Goal: Task Accomplishment & Management: Manage account settings

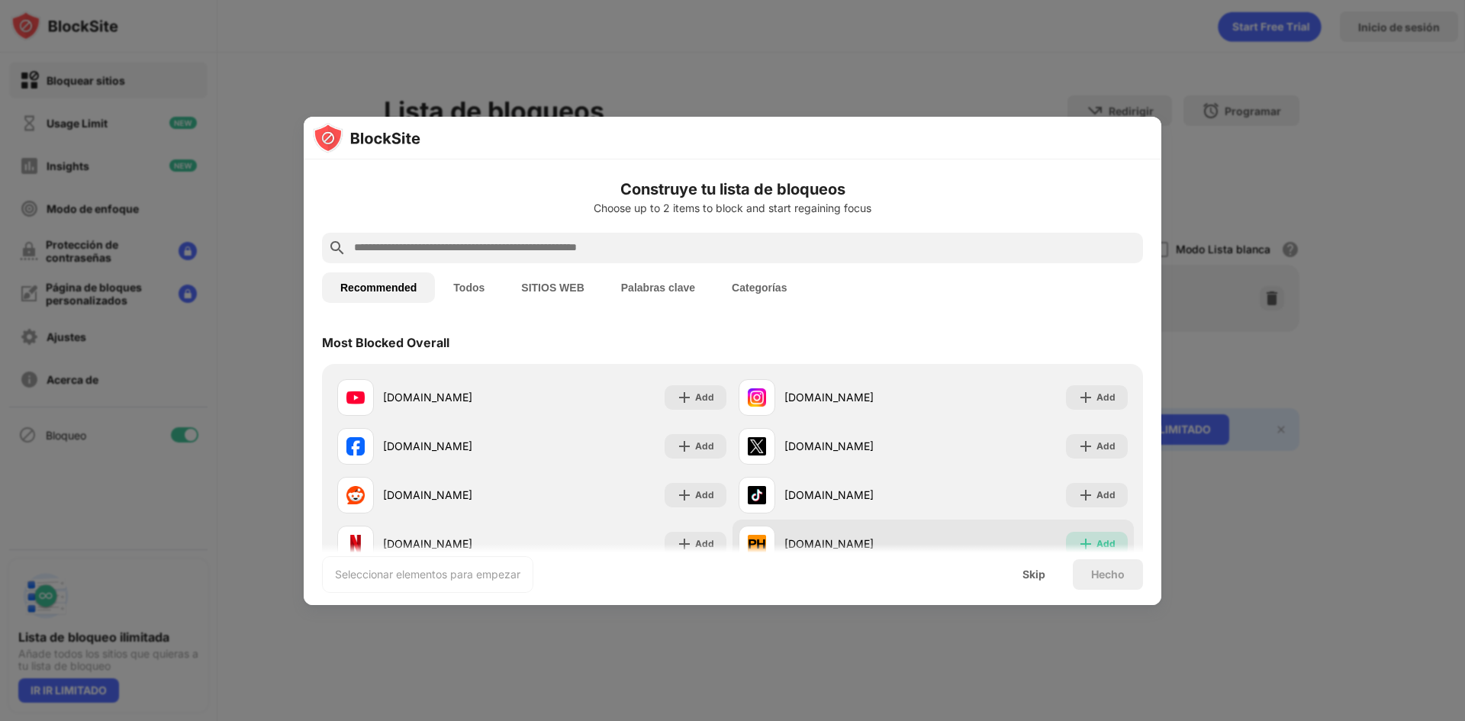
click at [1096, 539] on div "Add" at bounding box center [1105, 543] width 19 height 15
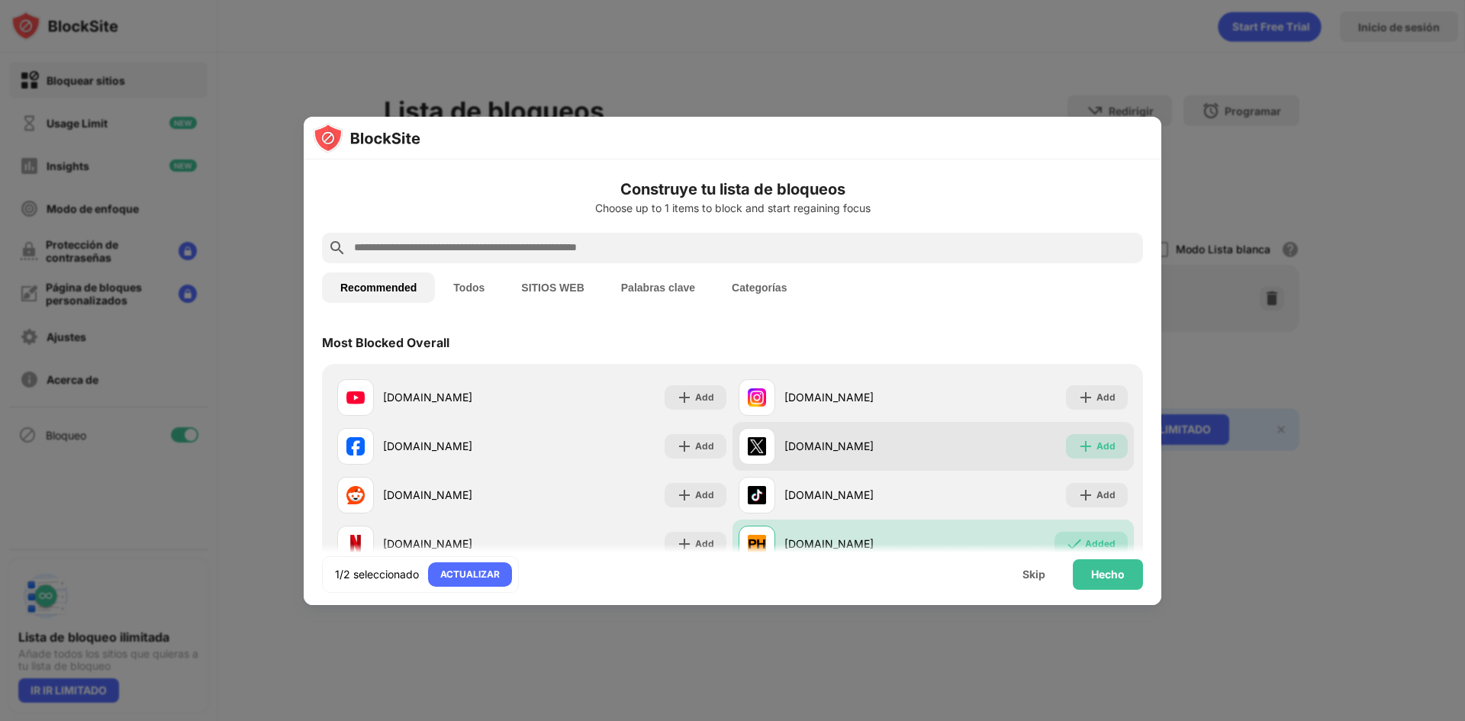
click at [1099, 440] on div "Add" at bounding box center [1105, 446] width 19 height 15
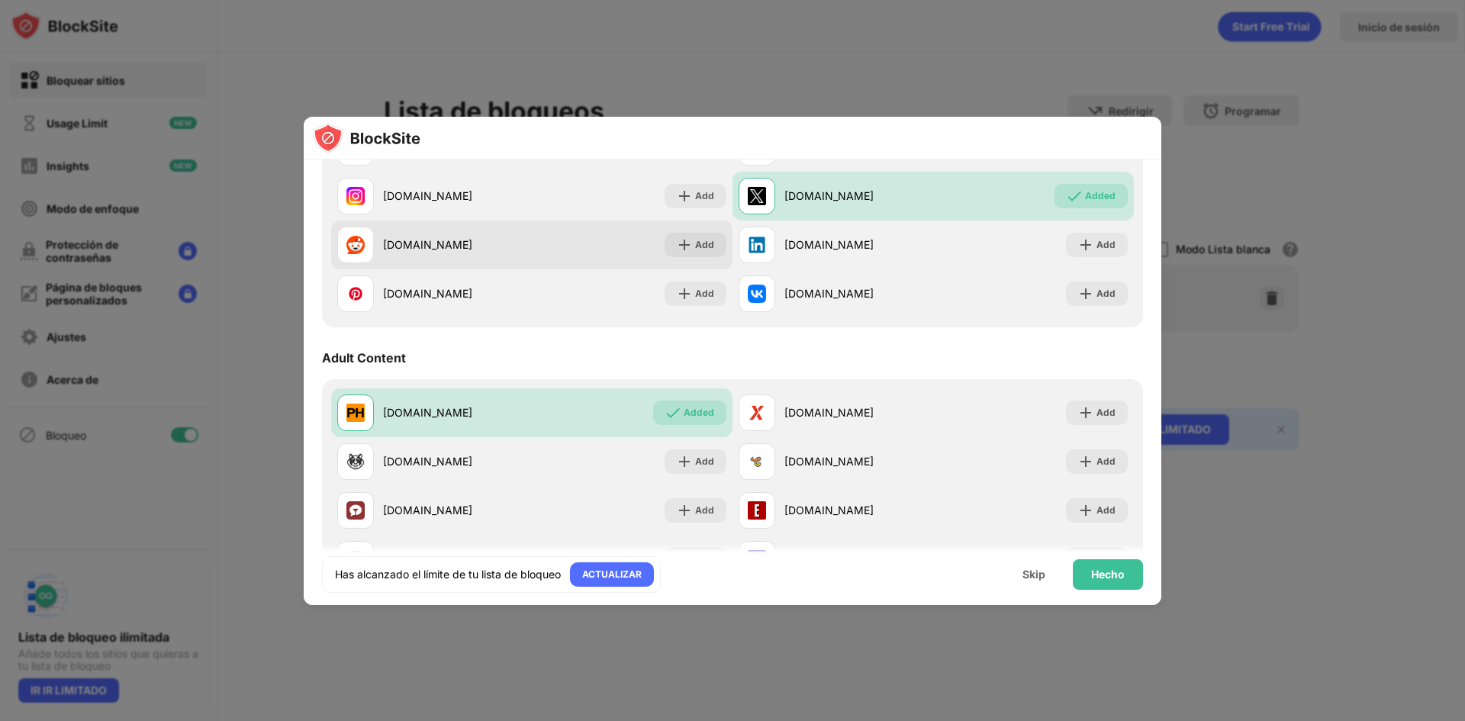
scroll to position [687, 0]
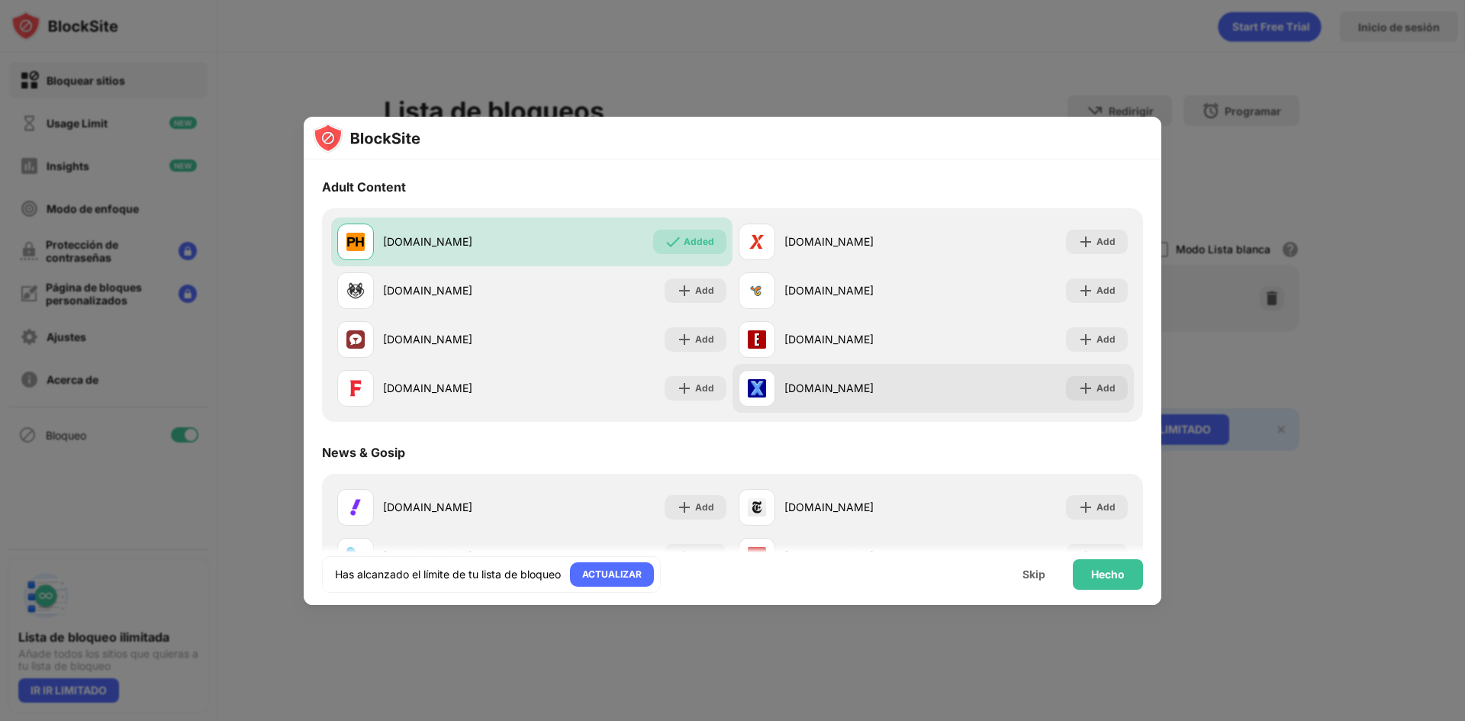
click at [820, 387] on div "[DOMAIN_NAME]" at bounding box center [858, 388] width 149 height 16
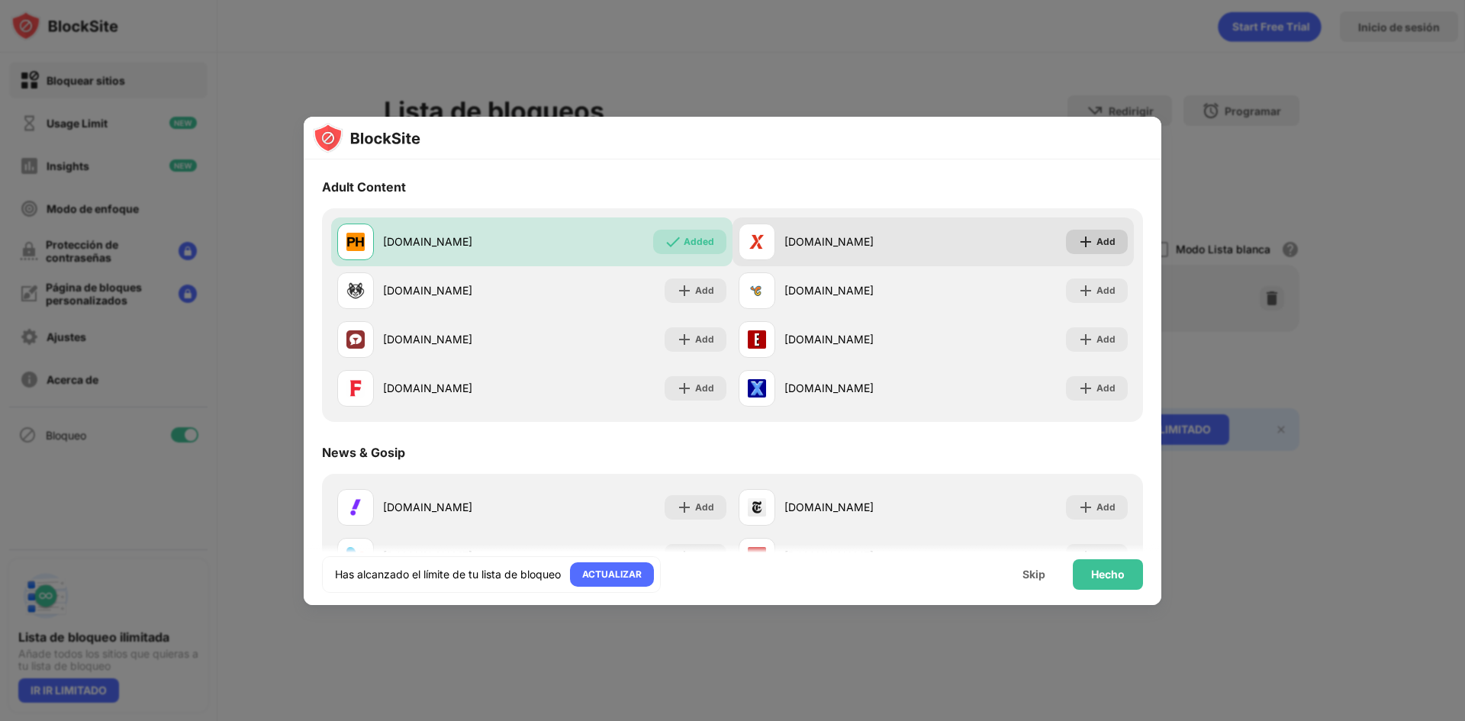
click at [1079, 242] on img at bounding box center [1085, 241] width 15 height 15
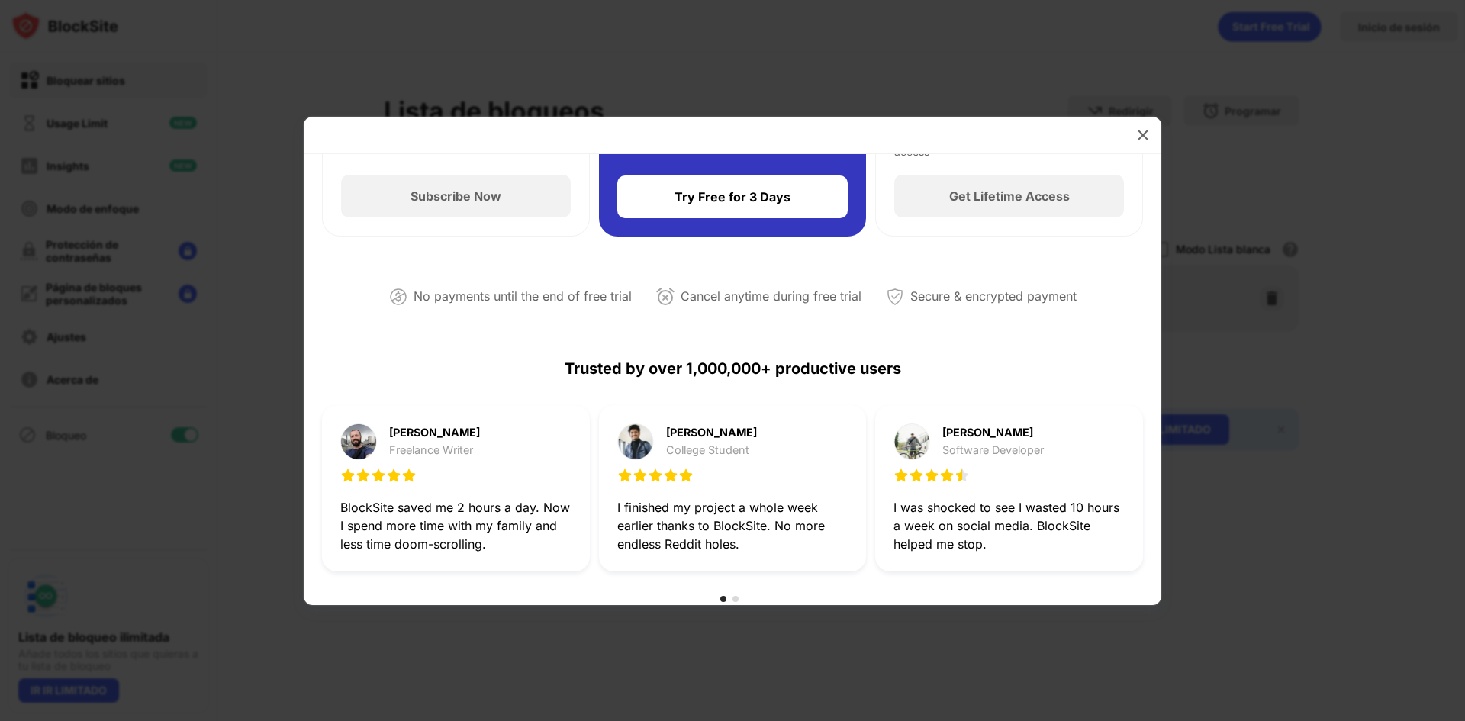
scroll to position [76, 0]
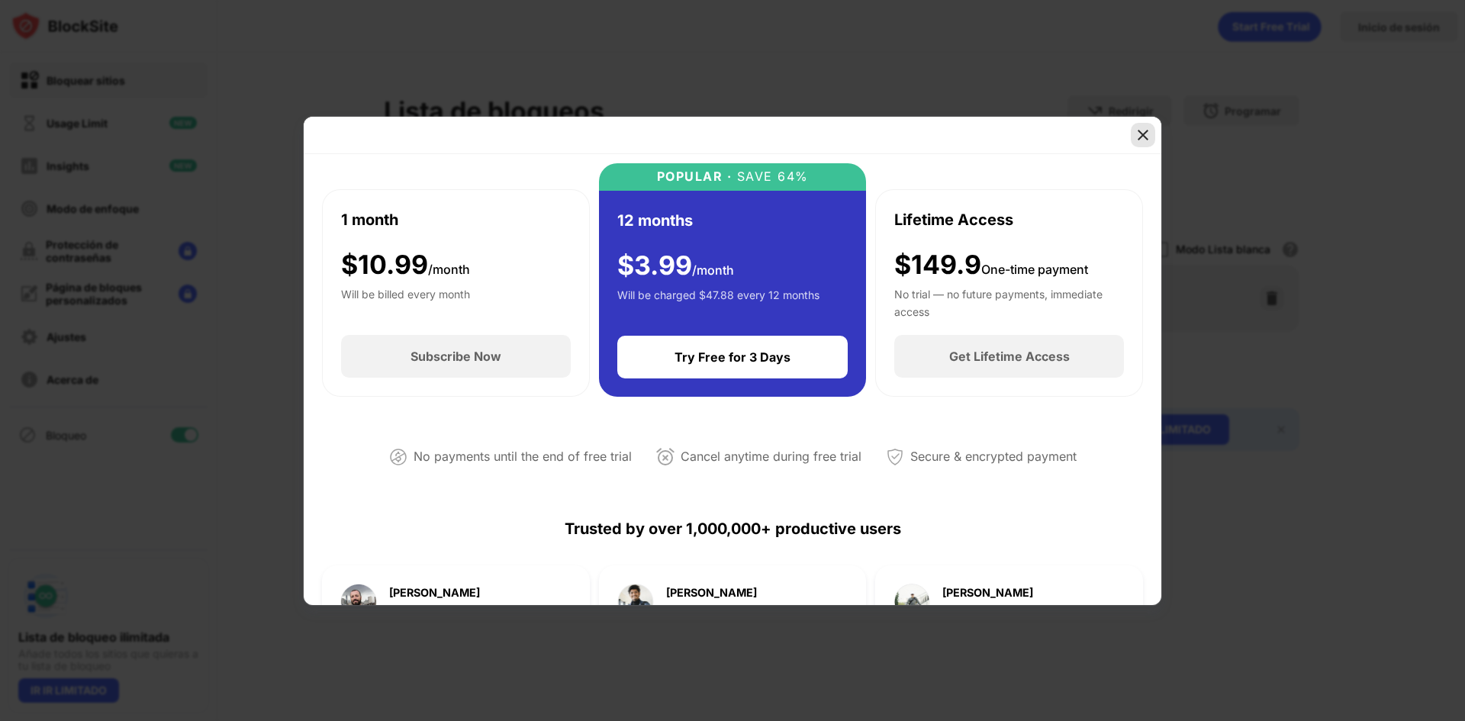
click at [1131, 134] on div at bounding box center [1143, 135] width 24 height 24
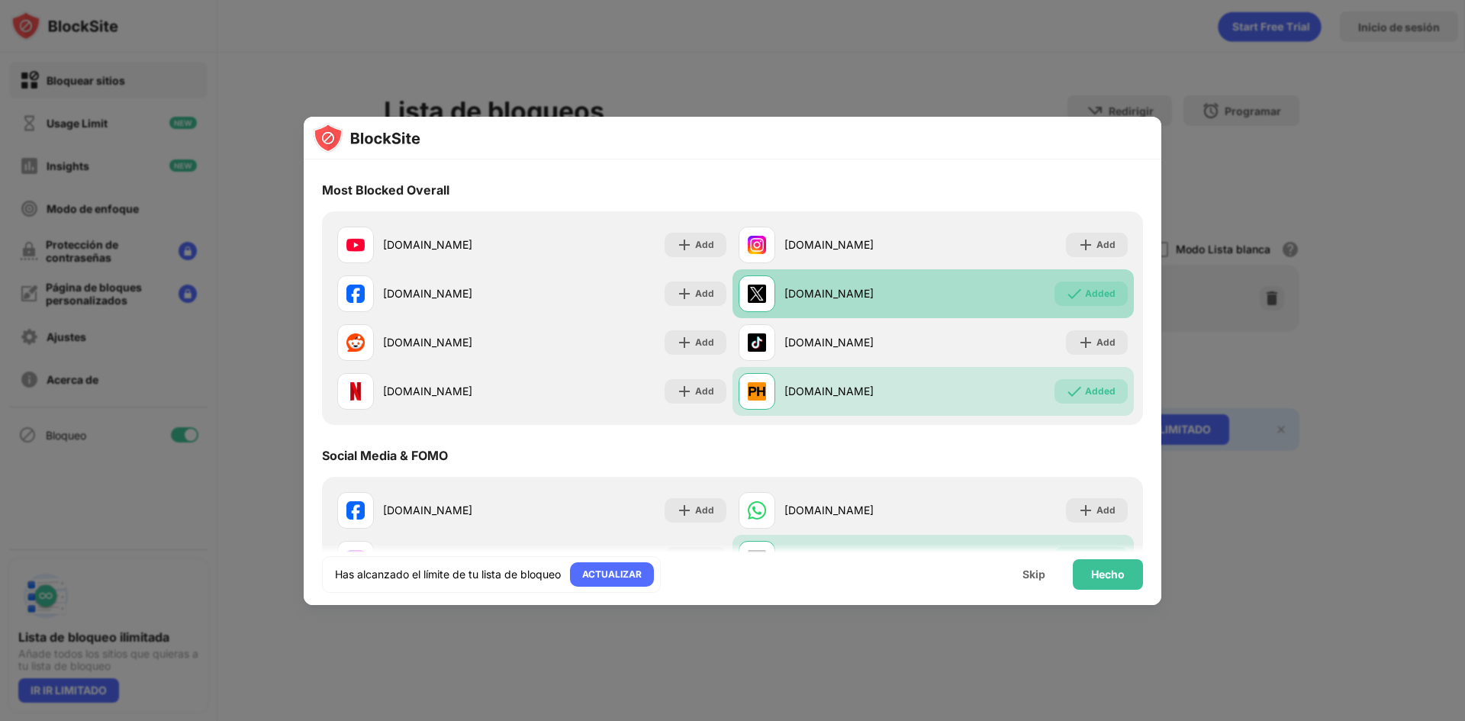
click at [922, 294] on div "[DOMAIN_NAME]" at bounding box center [858, 293] width 149 height 16
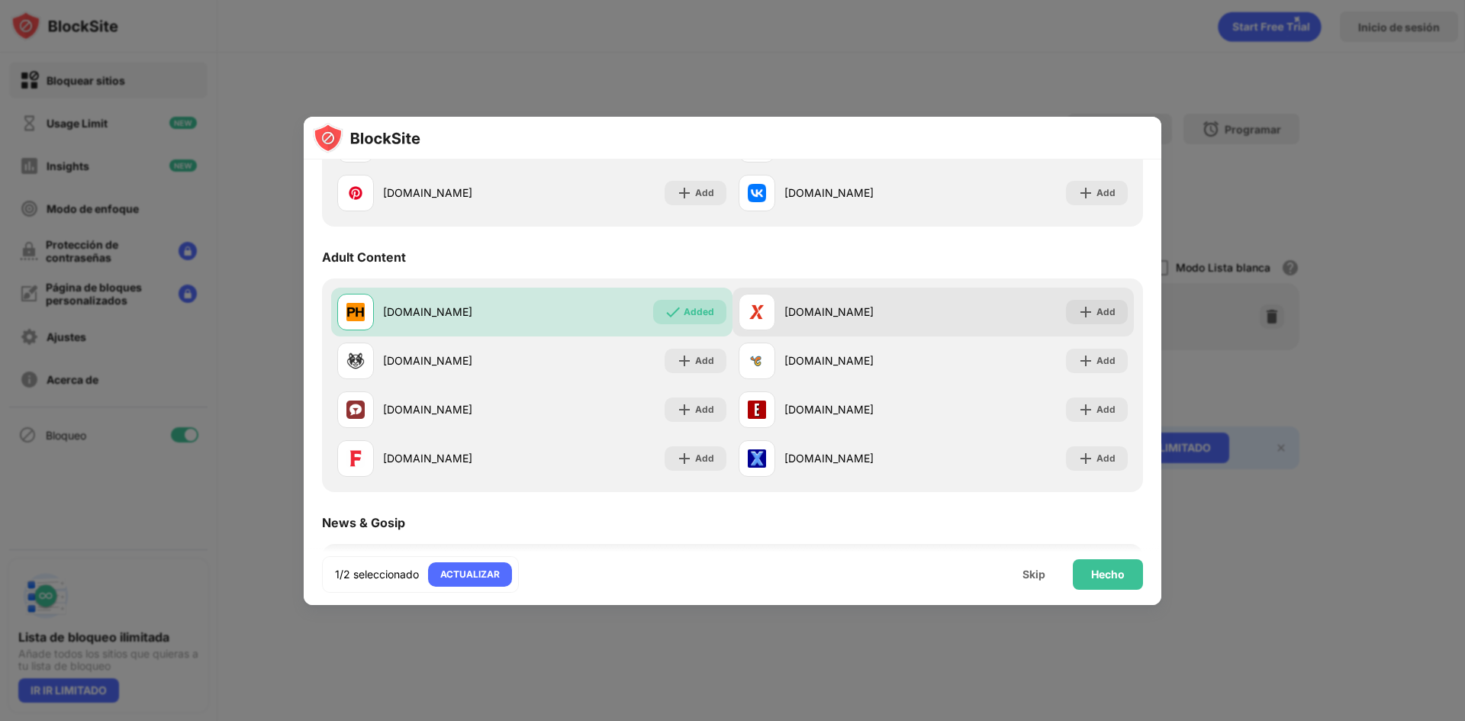
scroll to position [651, 0]
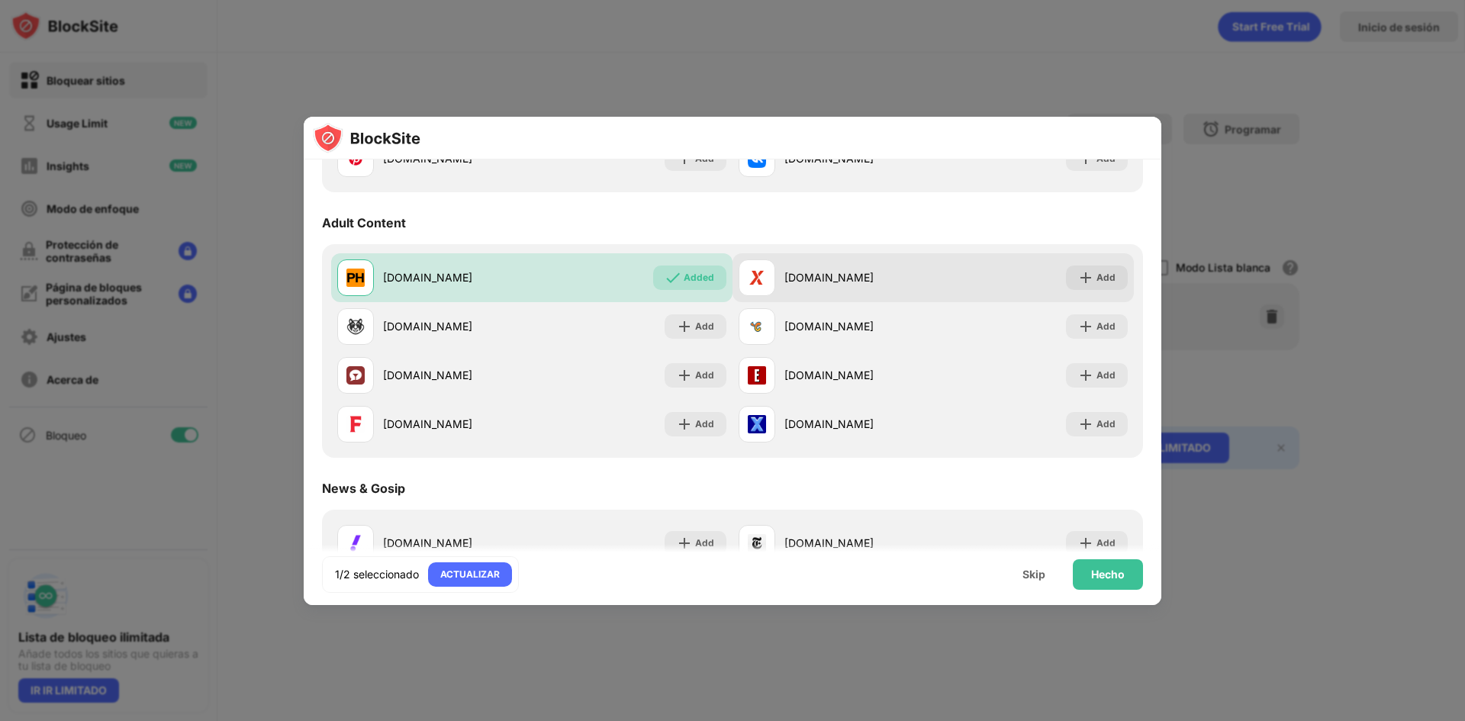
click at [885, 289] on div "[DOMAIN_NAME]" at bounding box center [835, 277] width 195 height 37
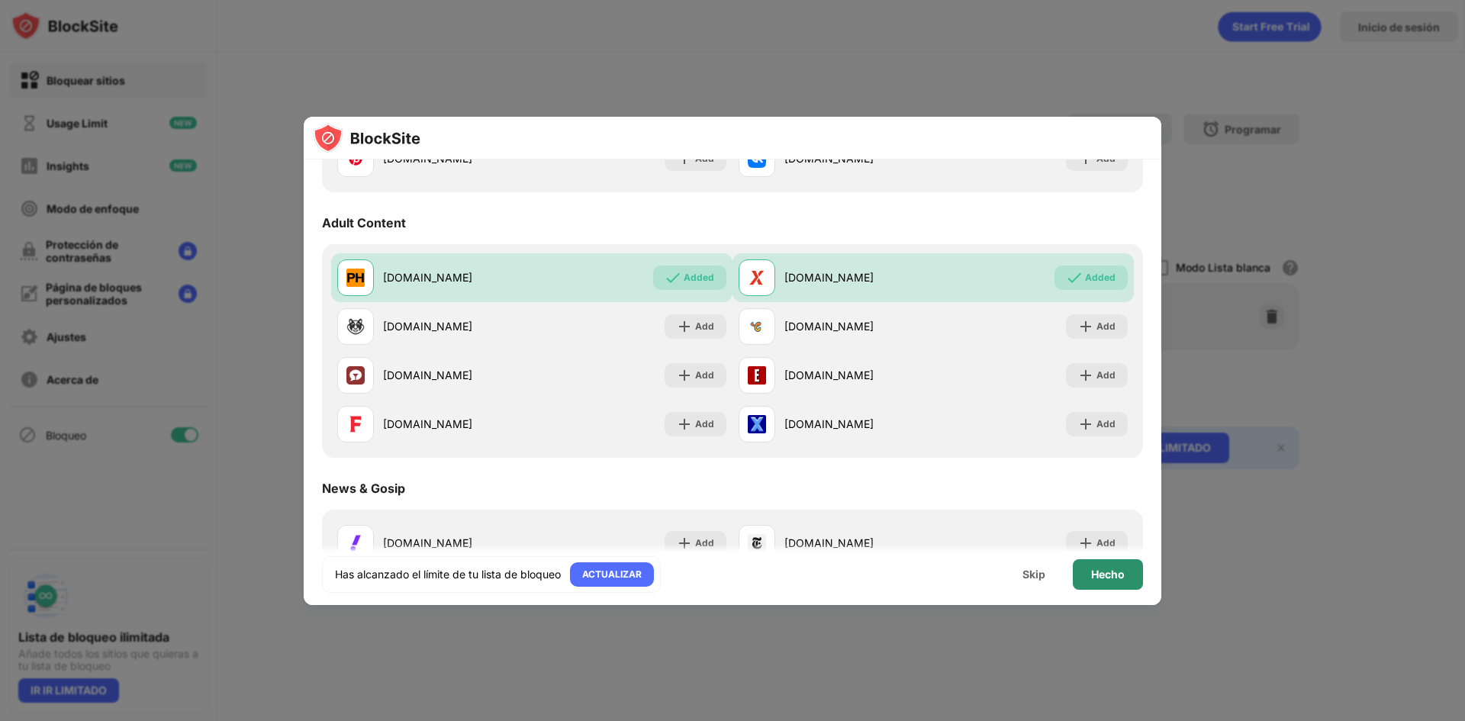
click at [1128, 580] on div "Hecho" at bounding box center [1108, 574] width 70 height 31
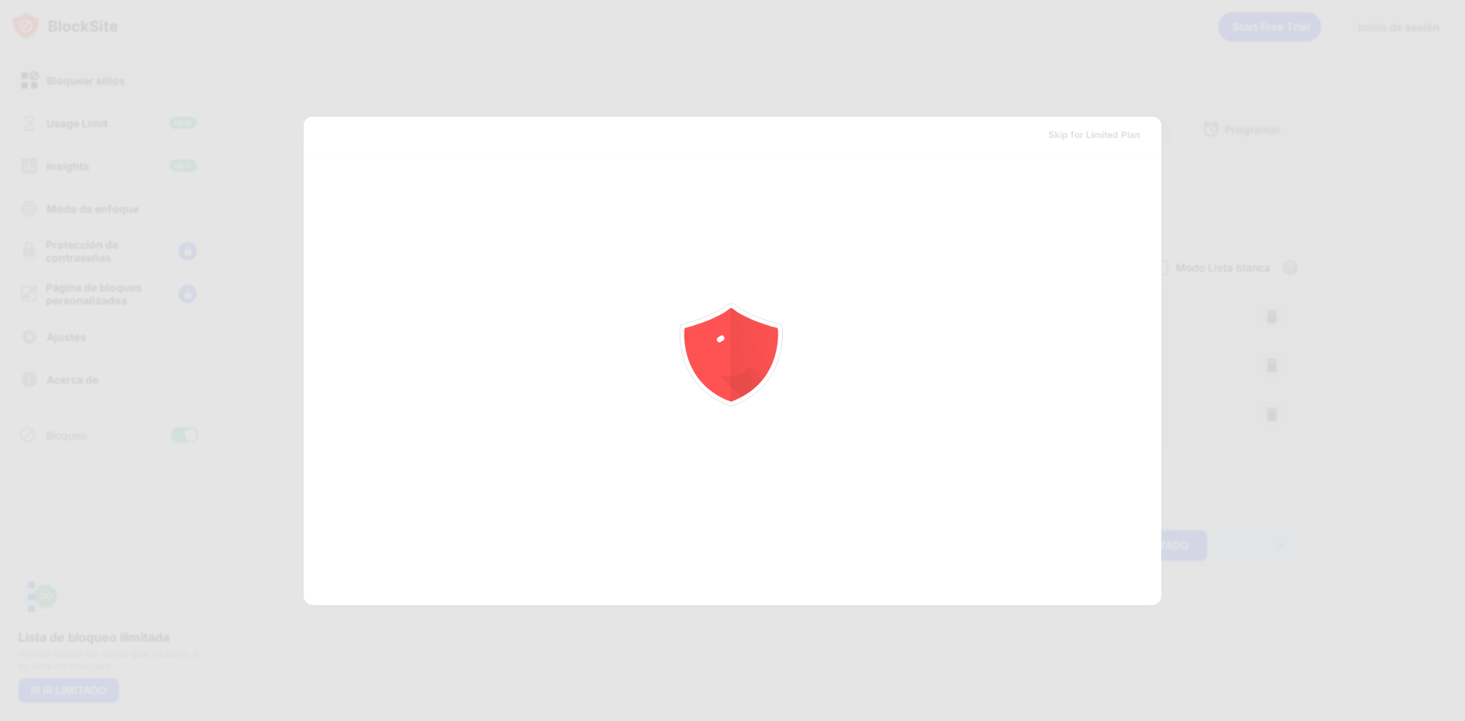
scroll to position [0, 0]
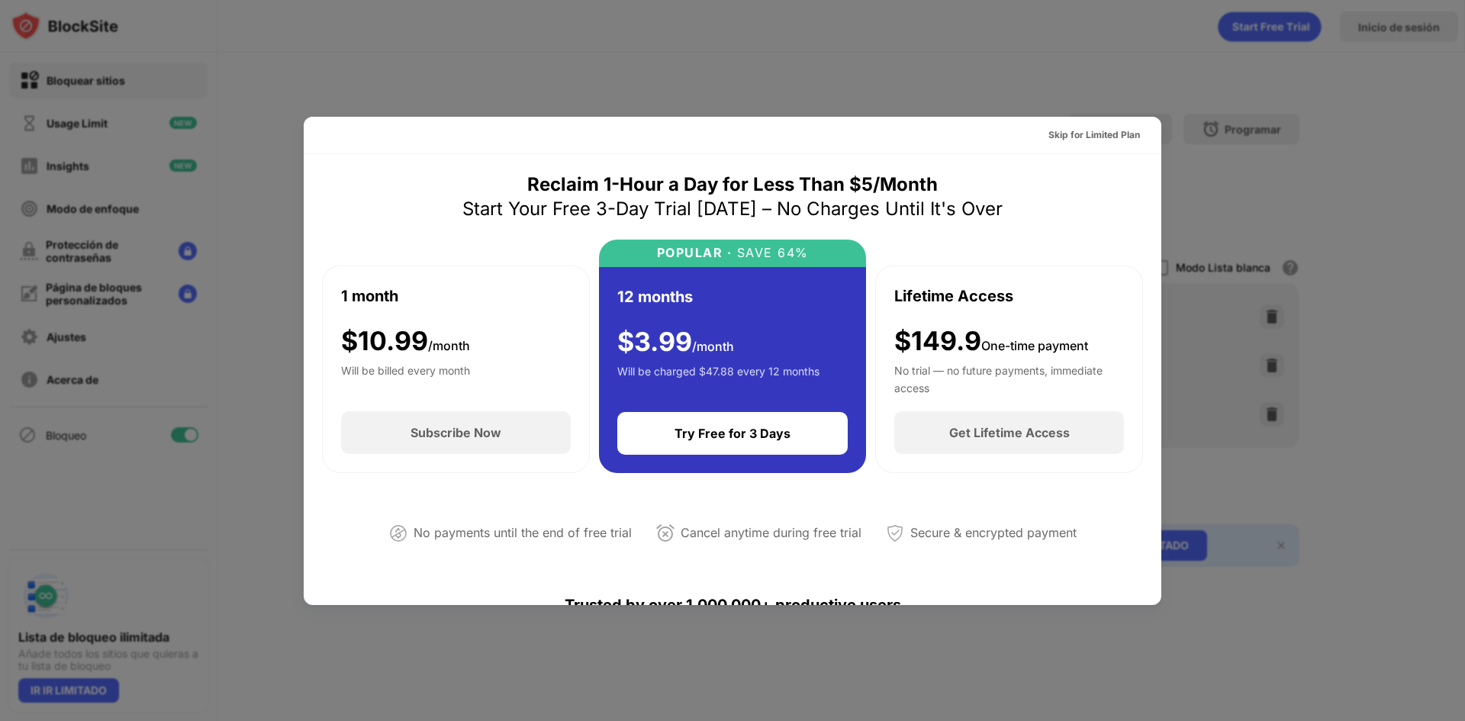
drag, startPoint x: 1124, startPoint y: 156, endPoint x: 1105, endPoint y: 211, distance: 57.9
click at [1109, 142] on div "Skip for Limited Plan" at bounding box center [1094, 134] width 92 height 15
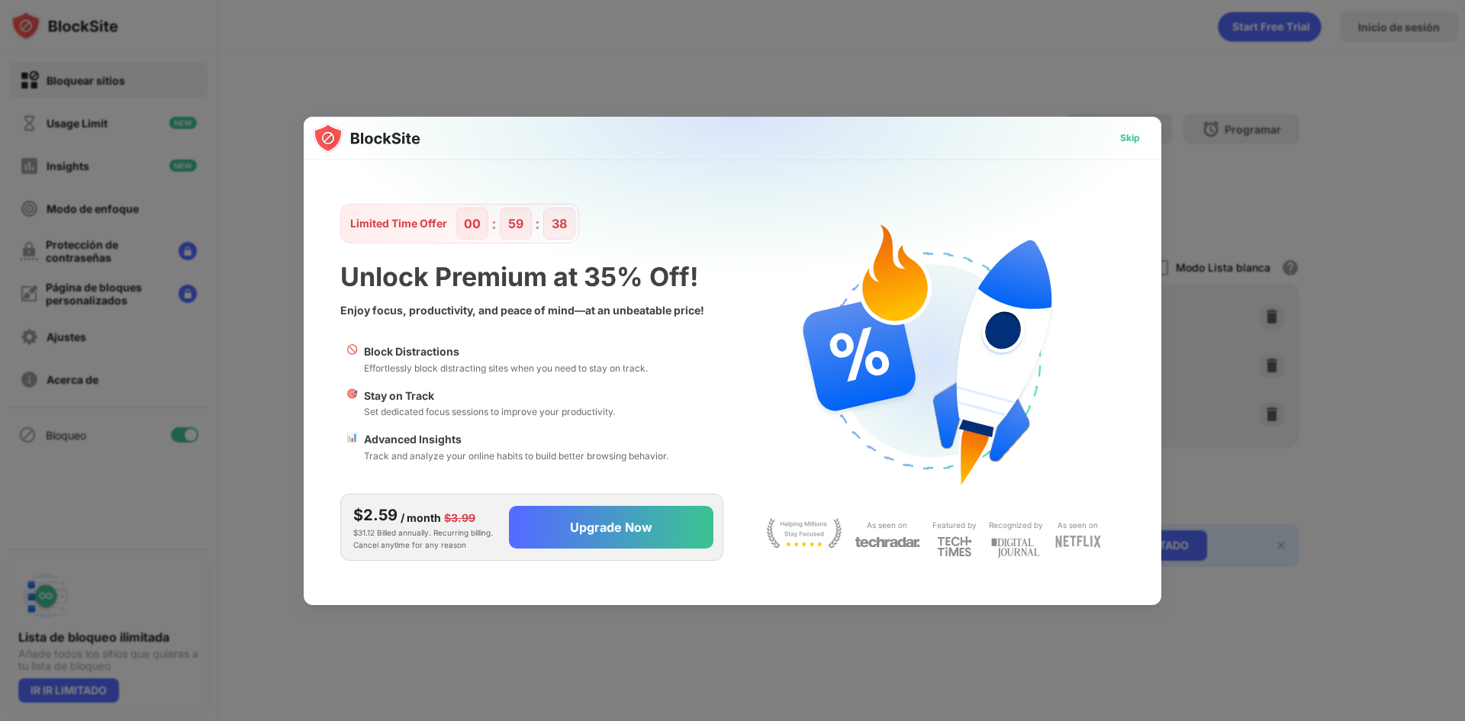
click at [1135, 138] on div "Skip" at bounding box center [1130, 137] width 20 height 15
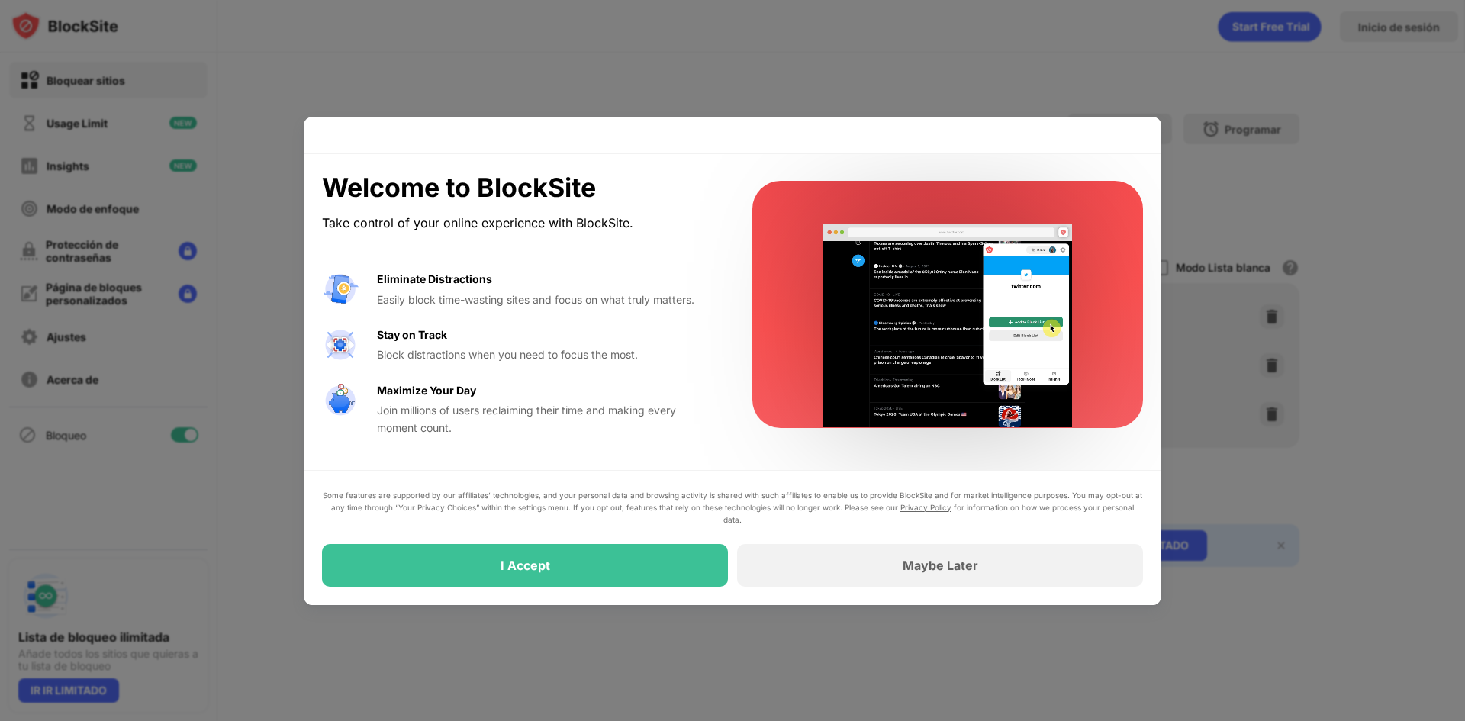
click at [1219, 181] on div at bounding box center [732, 360] width 1465 height 721
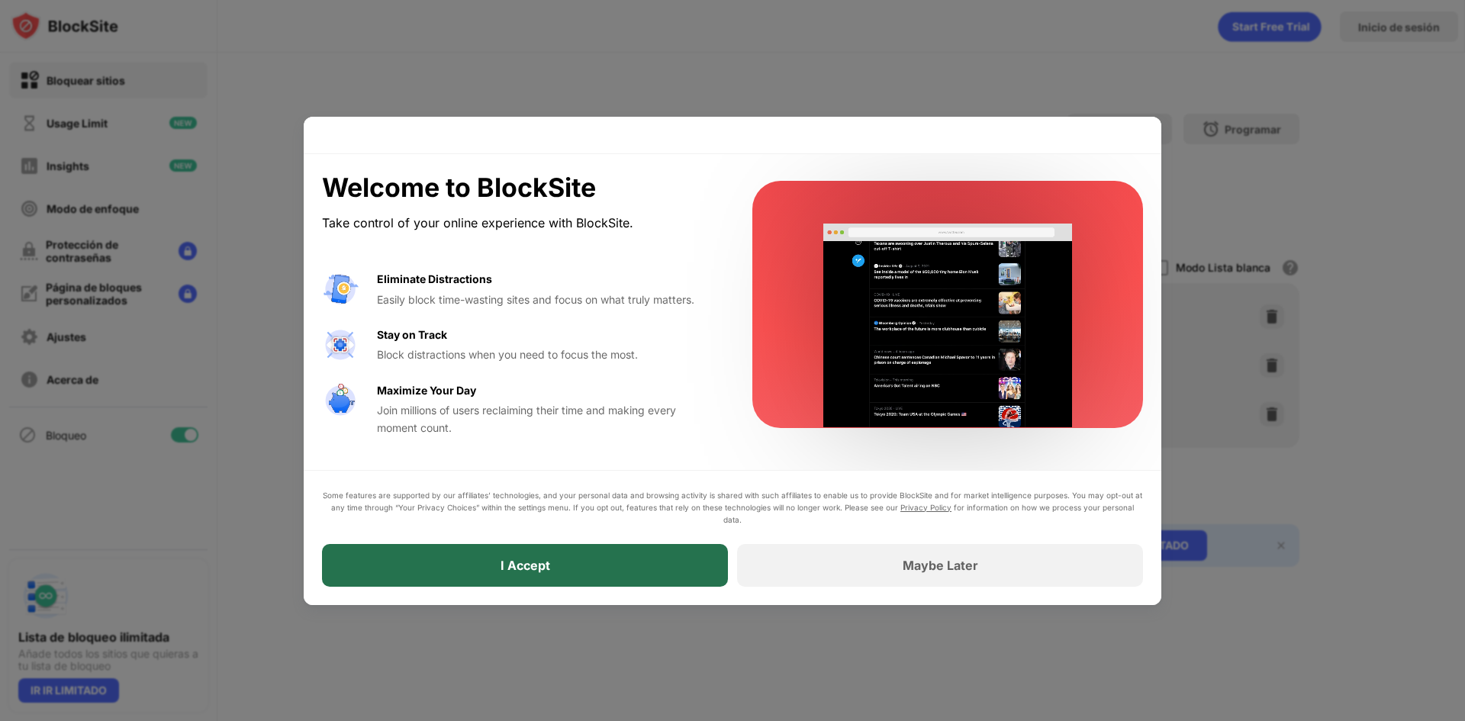
click at [679, 570] on div "I Accept" at bounding box center [525, 565] width 406 height 43
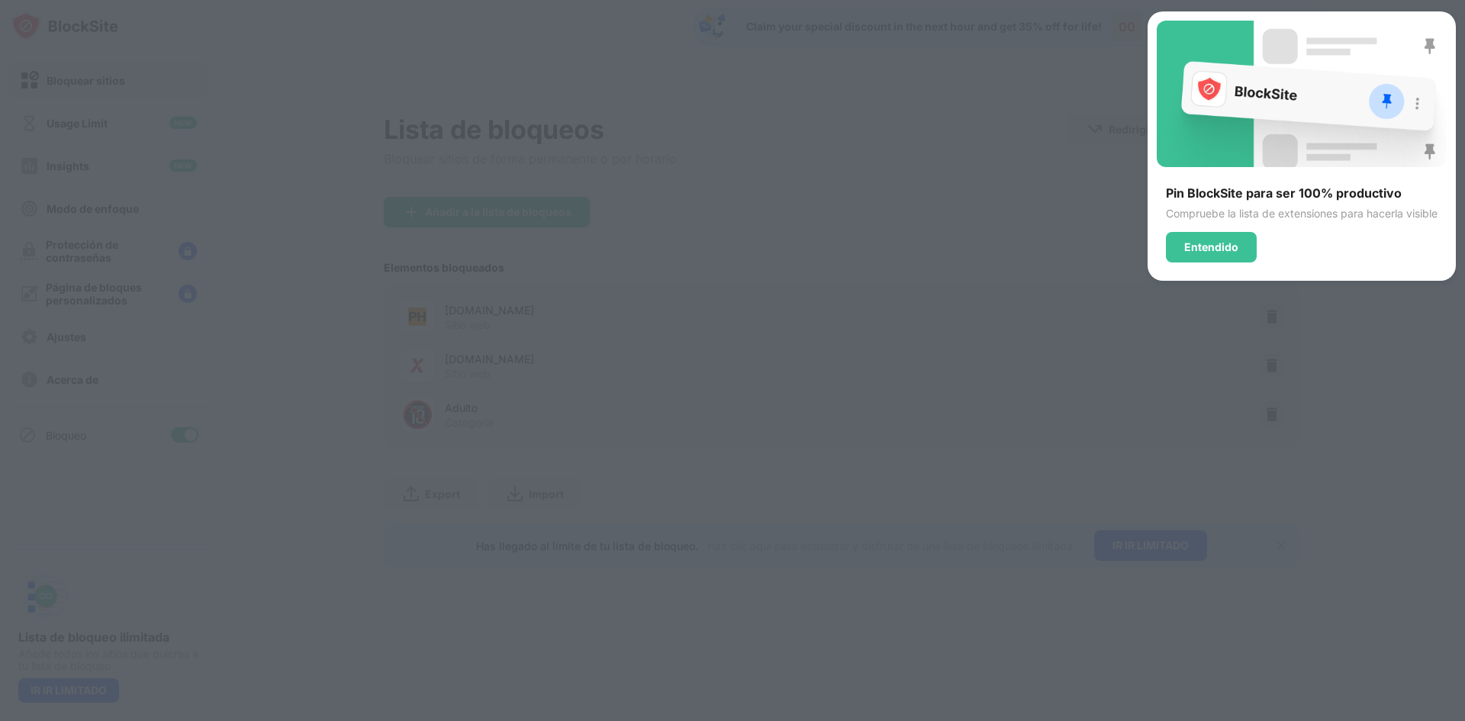
click at [883, 366] on div at bounding box center [732, 360] width 1465 height 721
click at [1178, 249] on div "Entendido" at bounding box center [1211, 247] width 91 height 31
